Goal: Information Seeking & Learning: Learn about a topic

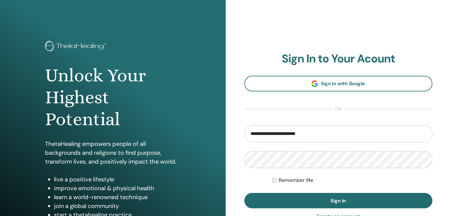
click at [309, 134] on input "**********" at bounding box center [338, 133] width 188 height 17
click at [321, 132] on input "**********" at bounding box center [338, 133] width 188 height 17
type input "*"
click at [257, 139] on input "email" at bounding box center [338, 133] width 188 height 17
type input "**********"
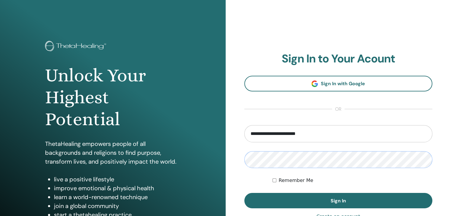
click at [244, 193] on button "Sign In" at bounding box center [338, 200] width 188 height 15
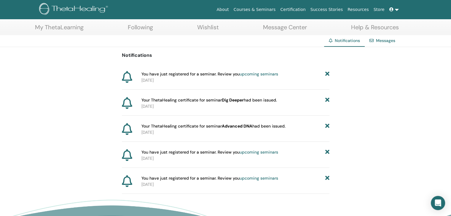
scroll to position [31, 0]
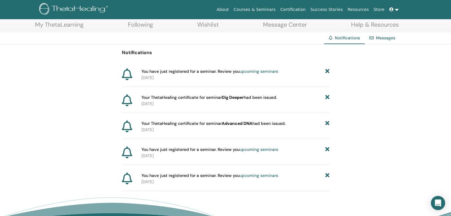
click at [301, 8] on link "Certification" at bounding box center [293, 9] width 30 height 11
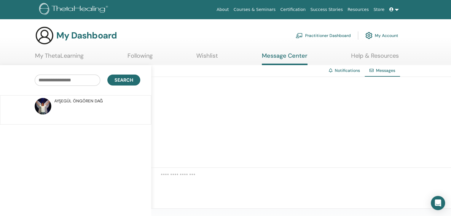
click at [392, 9] on icon at bounding box center [391, 9] width 4 height 4
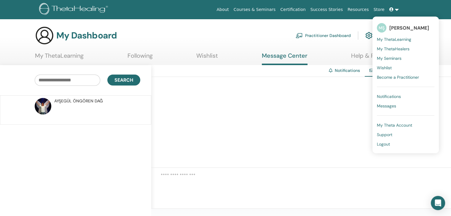
click at [393, 95] on span "Notifications" at bounding box center [388, 96] width 24 height 5
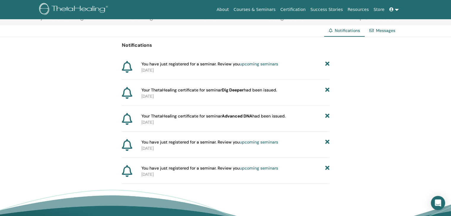
scroll to position [39, 0]
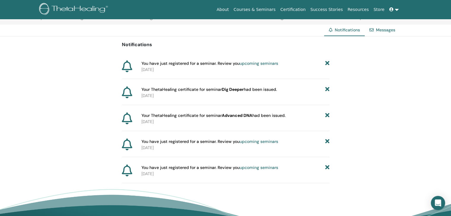
click at [229, 115] on b "Advanced DNA" at bounding box center [237, 115] width 31 height 5
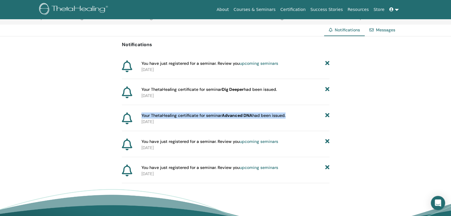
click at [229, 115] on b "Advanced DNA" at bounding box center [237, 115] width 31 height 5
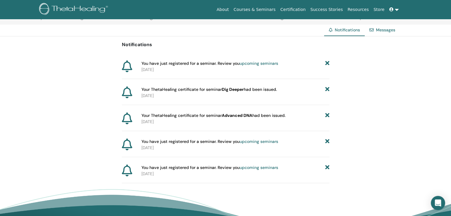
click at [252, 142] on link "upcoming seminars" at bounding box center [258, 141] width 39 height 5
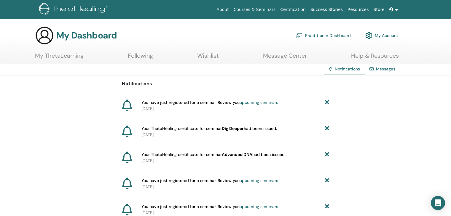
scroll to position [39, 0]
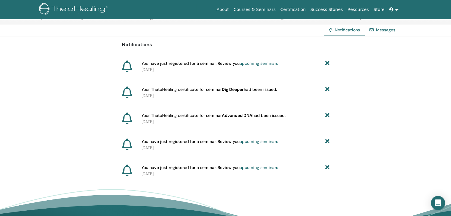
click at [301, 10] on link "Certification" at bounding box center [293, 9] width 30 height 11
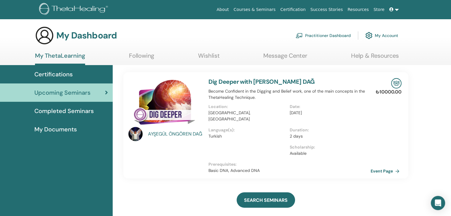
click at [73, 109] on span "Completed Seminars" at bounding box center [63, 111] width 59 height 9
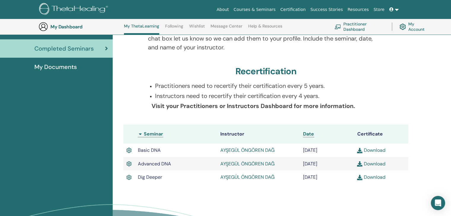
scroll to position [83, 0]
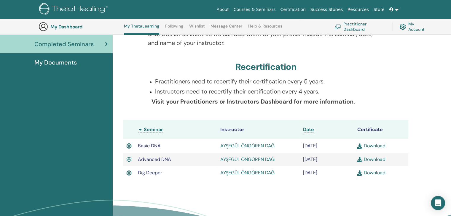
click at [375, 159] on link "Download" at bounding box center [371, 159] width 28 height 6
click at [360, 175] on img at bounding box center [359, 173] width 5 height 5
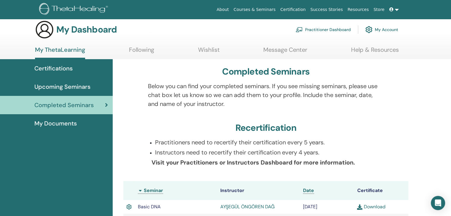
scroll to position [0, 0]
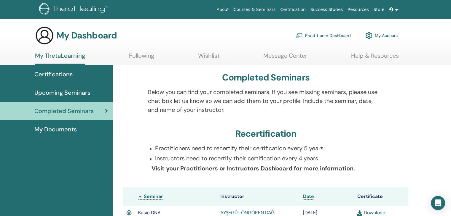
click at [67, 127] on span "My Documents" at bounding box center [55, 129] width 42 height 9
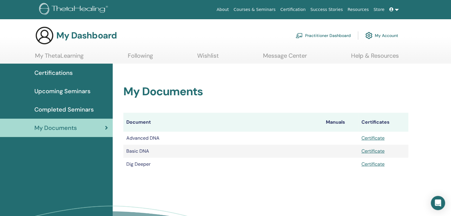
click at [51, 90] on span "Upcoming Seminars" at bounding box center [62, 91] width 56 height 9
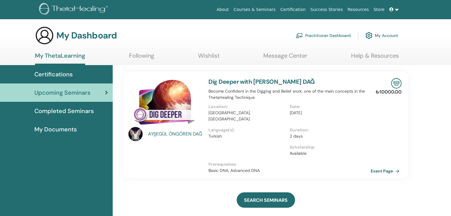
click at [46, 74] on span "Certifications" at bounding box center [53, 74] width 38 height 9
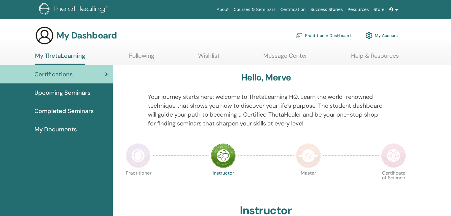
click at [290, 55] on link "Message Center" at bounding box center [285, 58] width 44 height 12
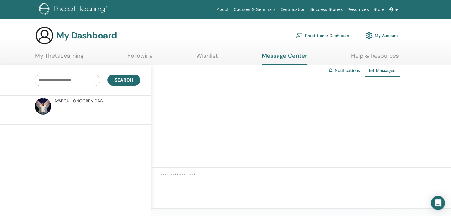
click at [231, 11] on link "About" at bounding box center [222, 9] width 17 height 11
